Goal: Register for event/course

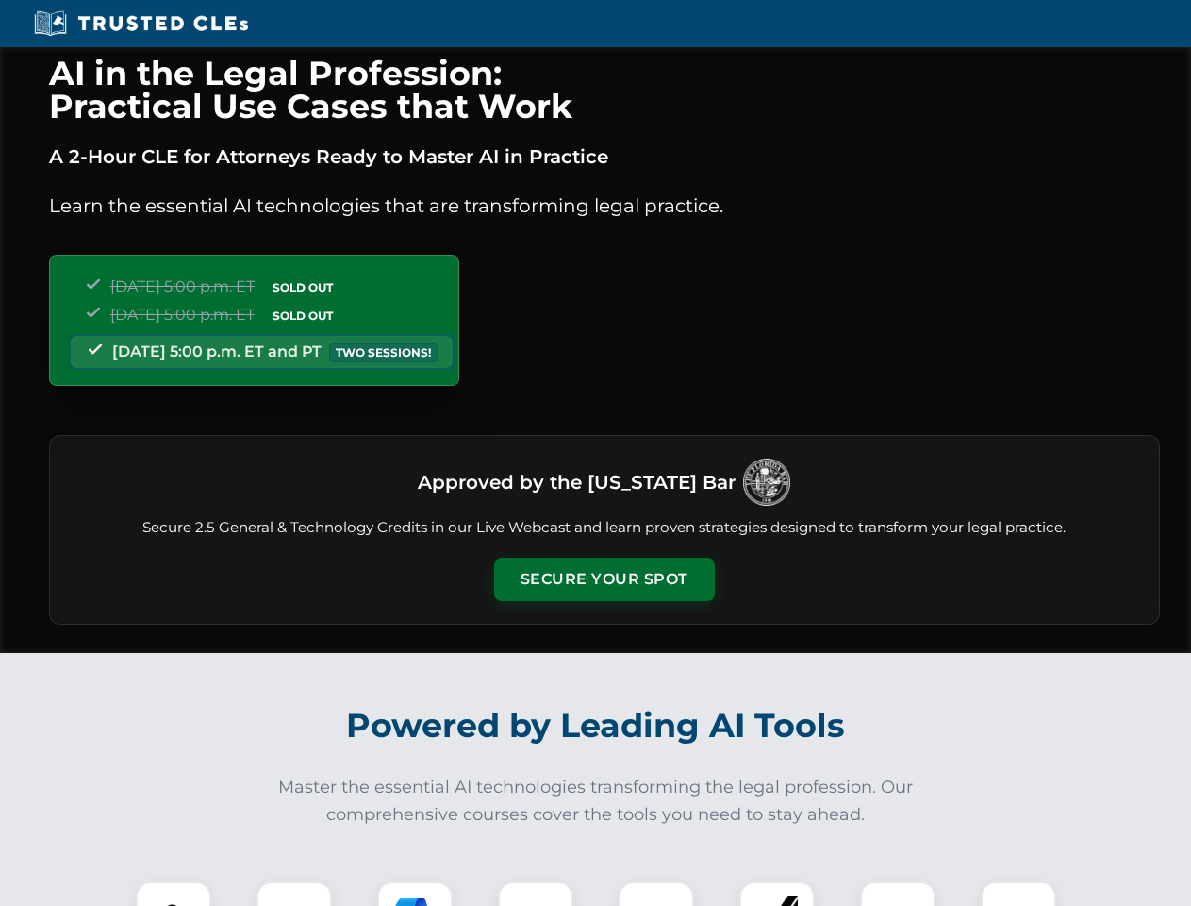
click at [604, 579] on button "Secure Your Spot" at bounding box center [604, 579] width 221 height 43
click at [174, 893] on img at bounding box center [173, 918] width 55 height 55
